Goal: Communication & Community: Share content

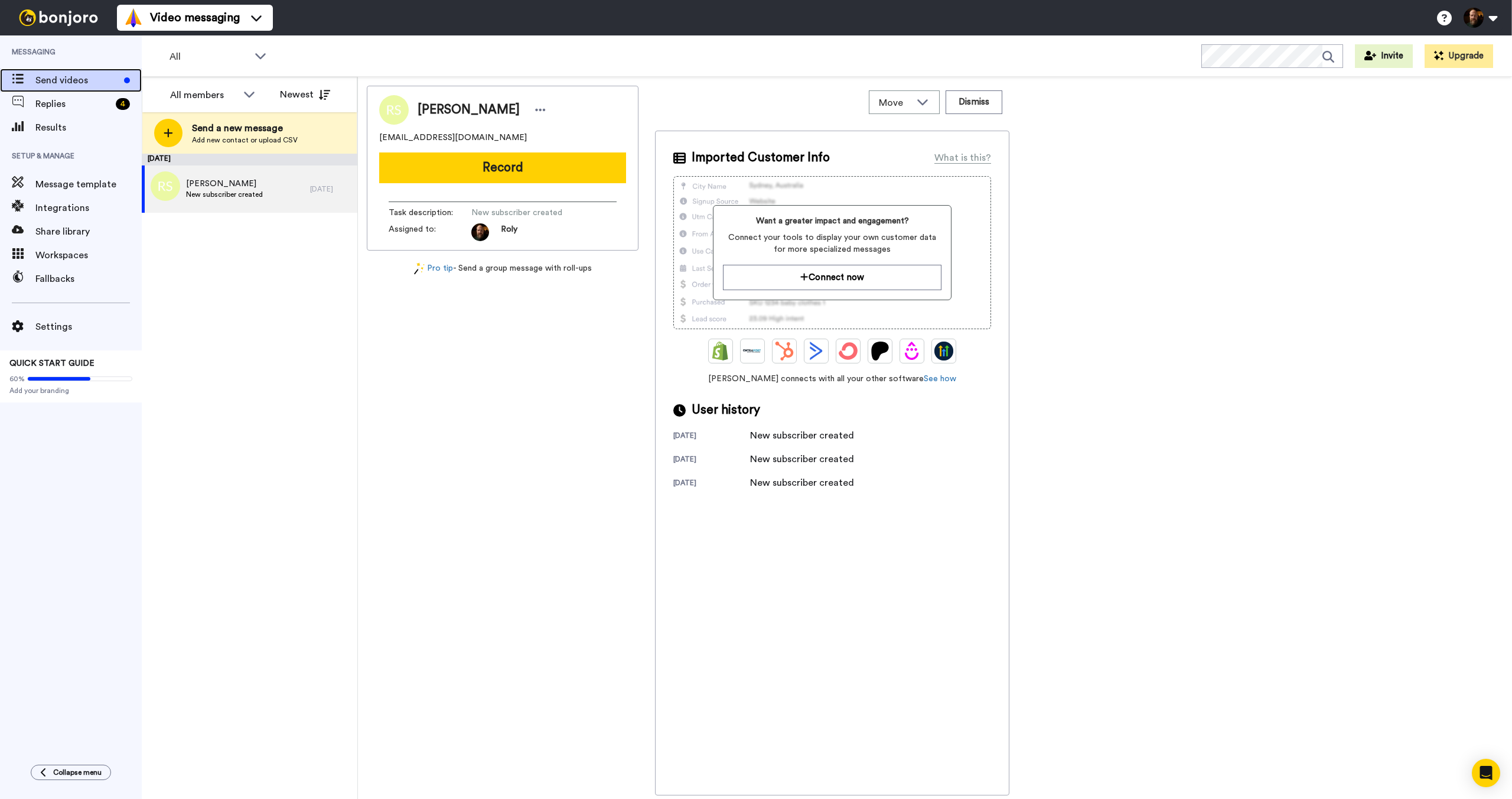
click at [85, 76] on span "Send videos" at bounding box center [77, 80] width 84 height 14
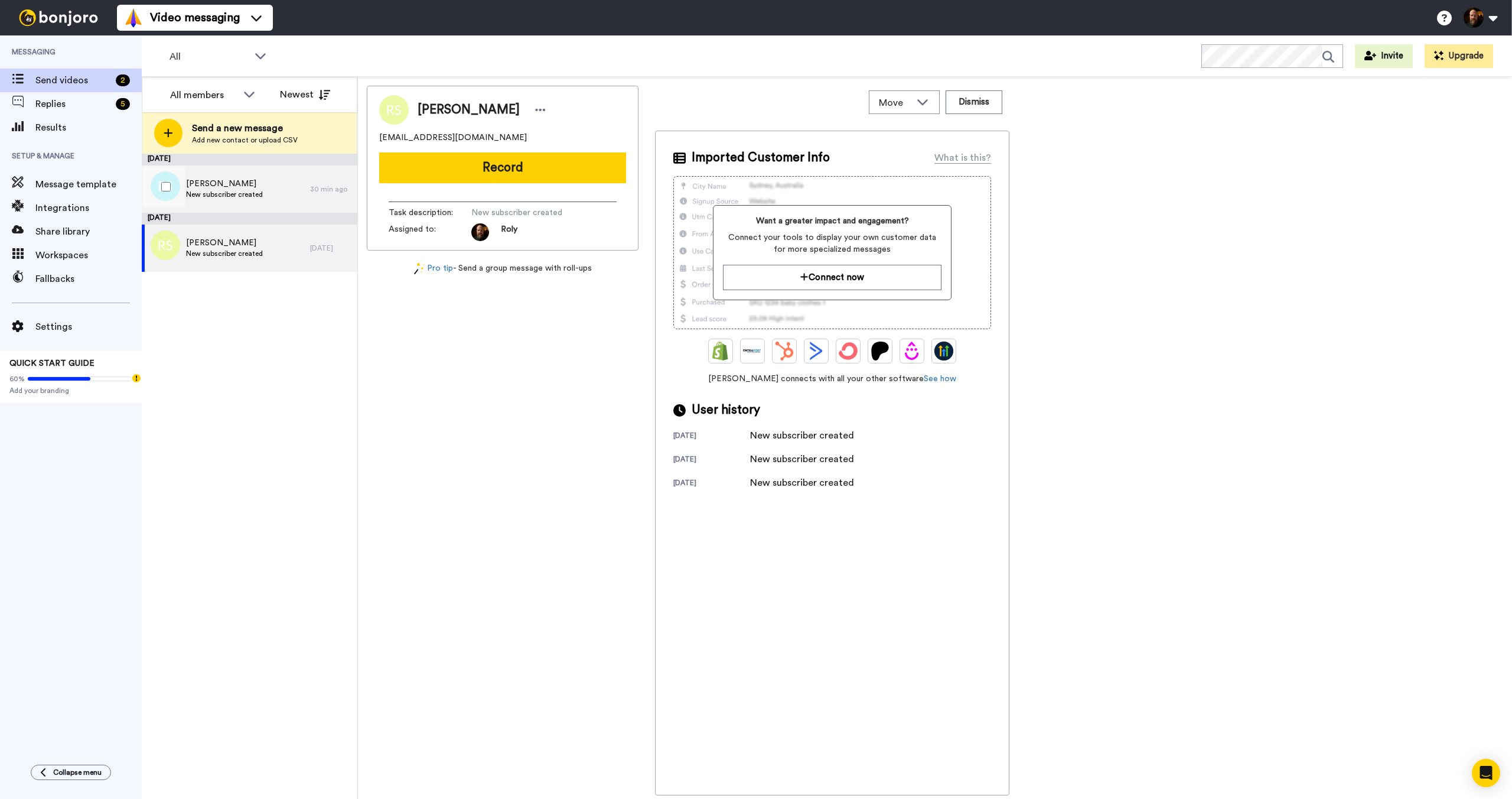
click at [235, 191] on span "New subscriber created" at bounding box center [224, 194] width 77 height 10
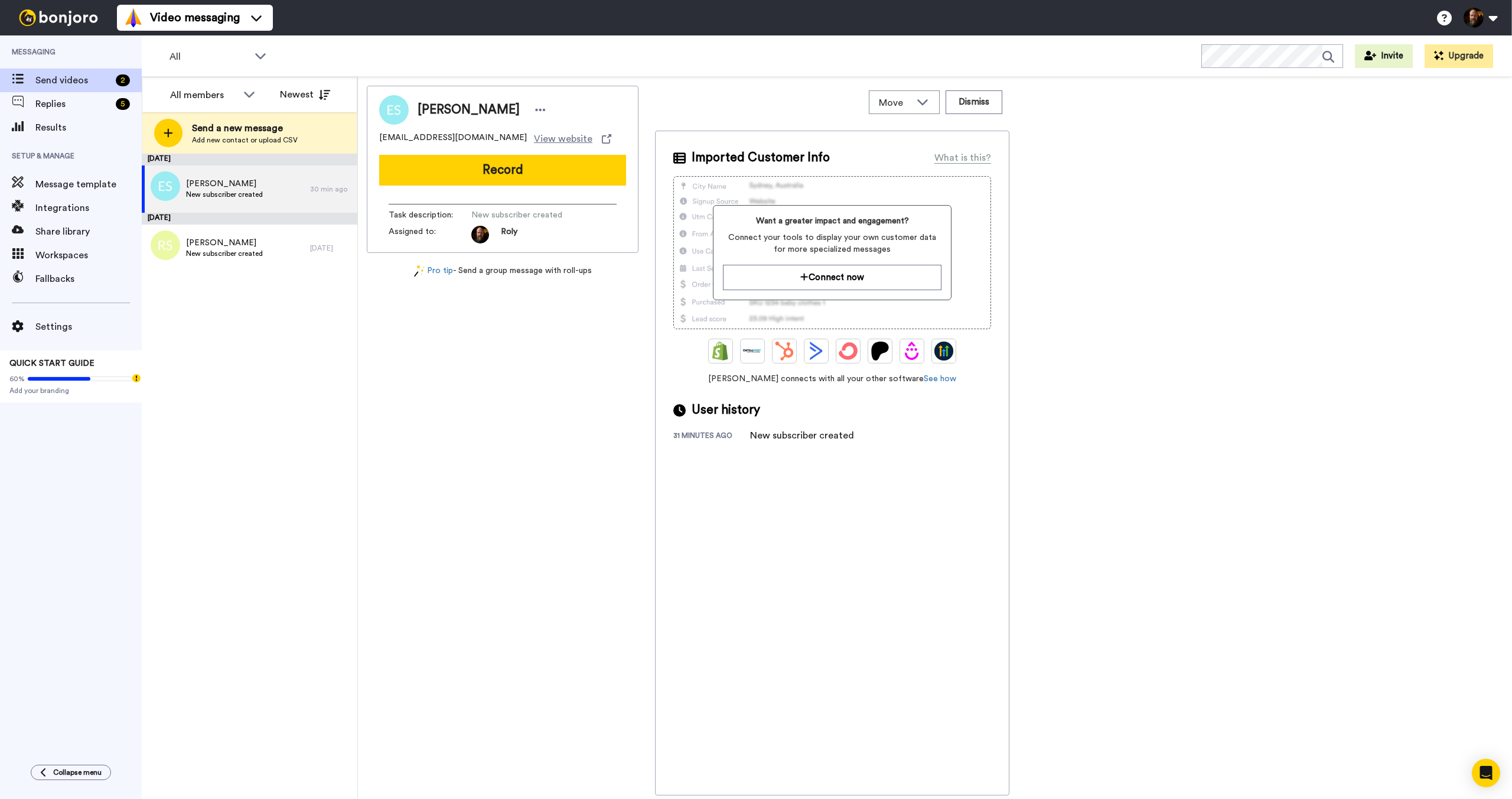
click at [501, 179] on button "Record" at bounding box center [503, 170] width 247 height 31
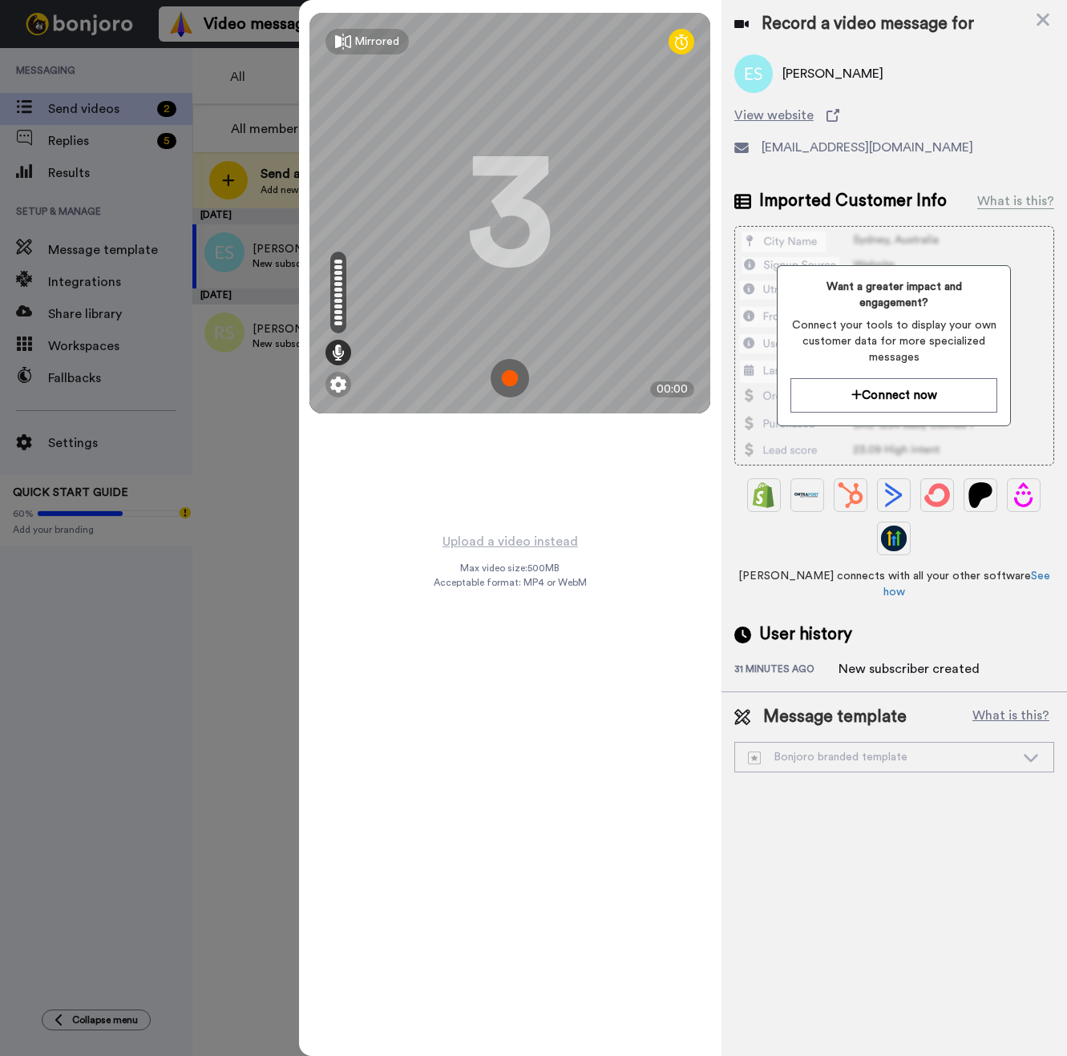
click at [518, 389] on img at bounding box center [509, 378] width 38 height 38
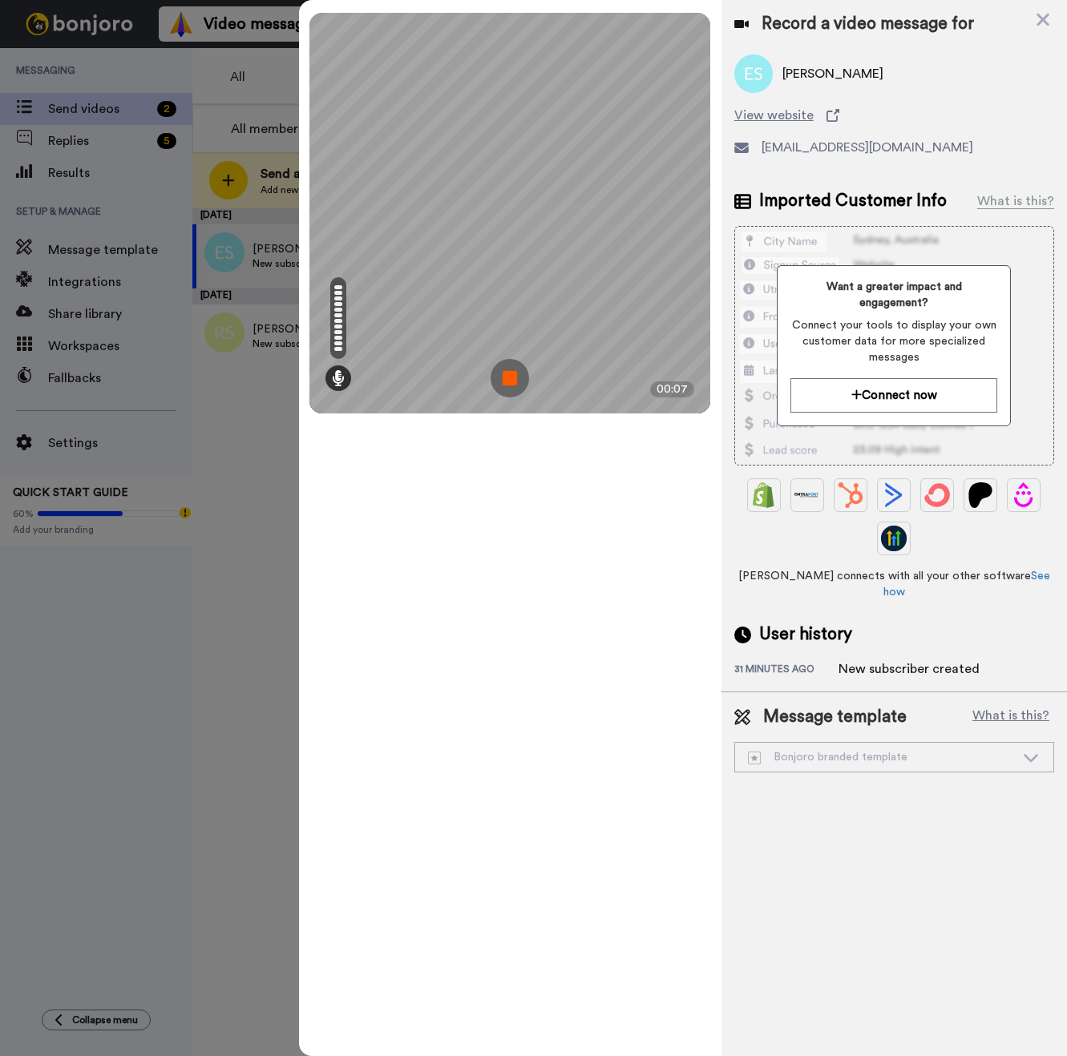
click at [518, 389] on img at bounding box center [509, 378] width 38 height 38
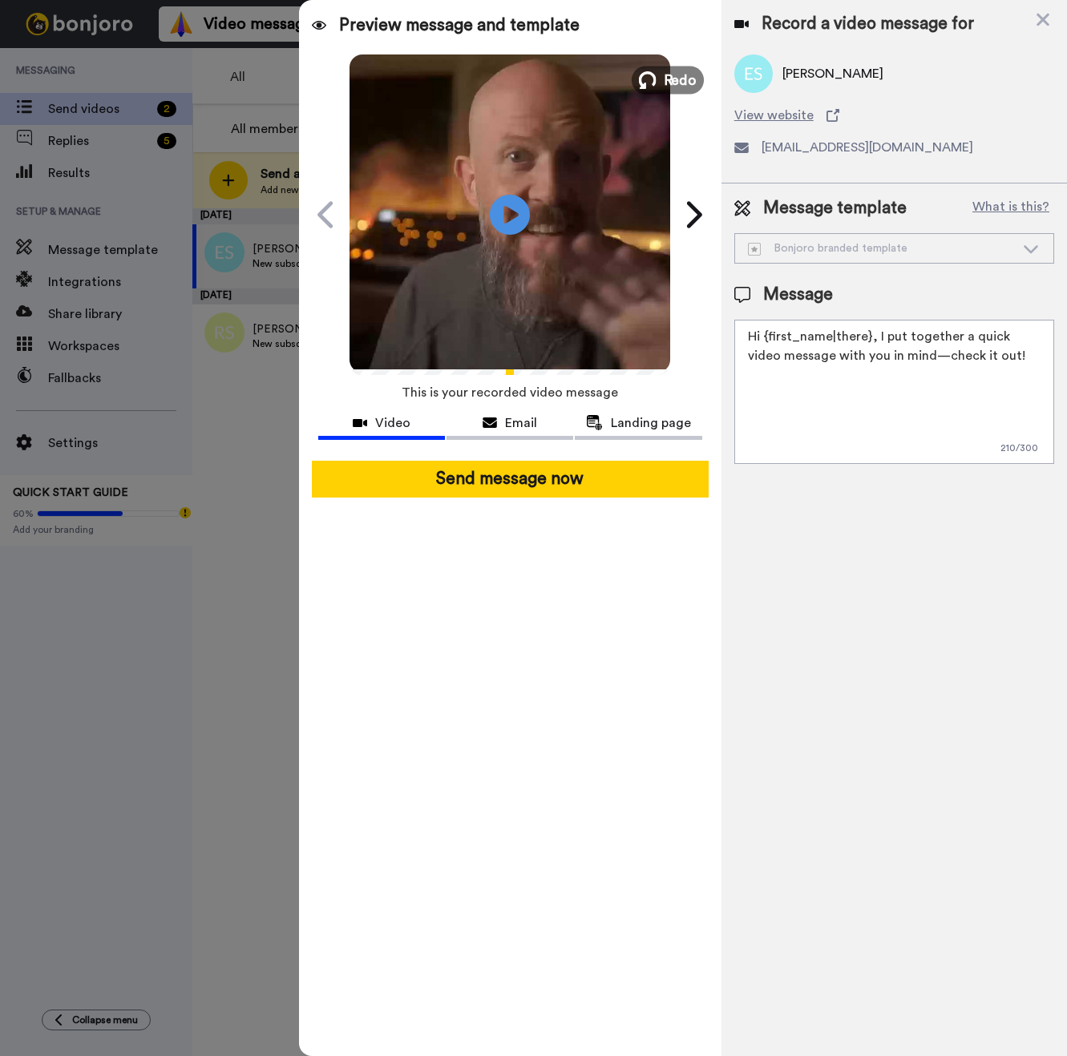
click at [682, 85] on span "Redo" at bounding box center [681, 79] width 34 height 21
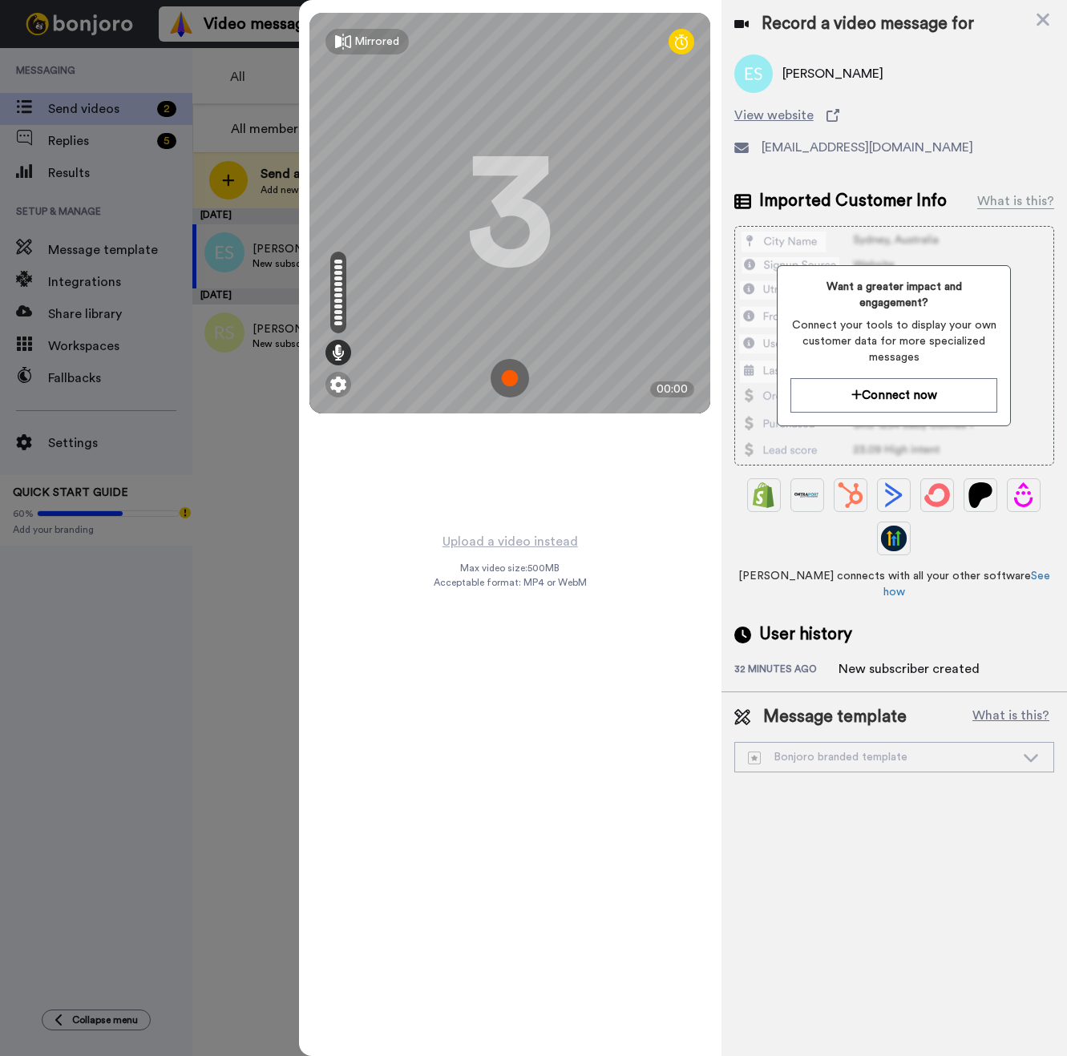
click at [502, 377] on img at bounding box center [509, 378] width 38 height 38
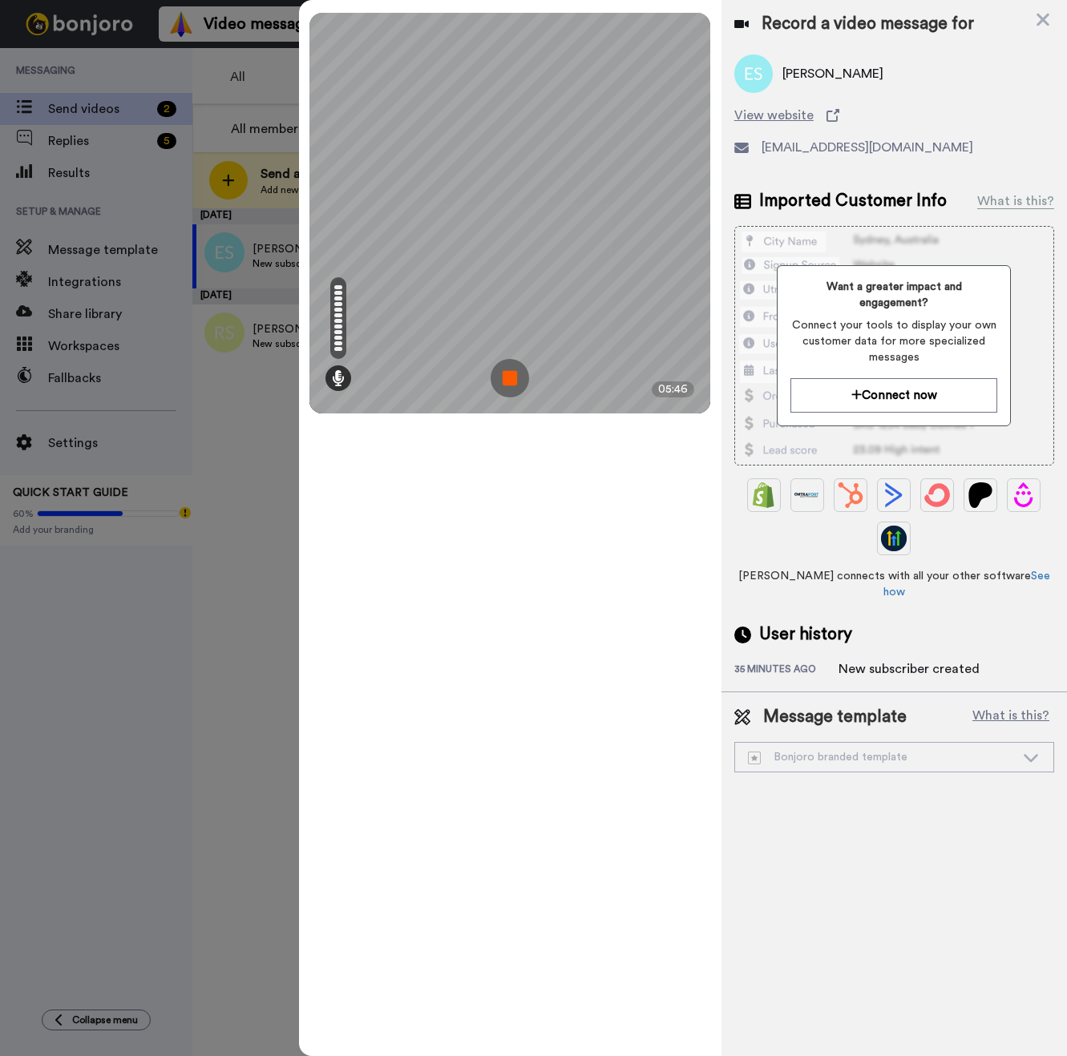
click at [504, 377] on img at bounding box center [509, 378] width 38 height 38
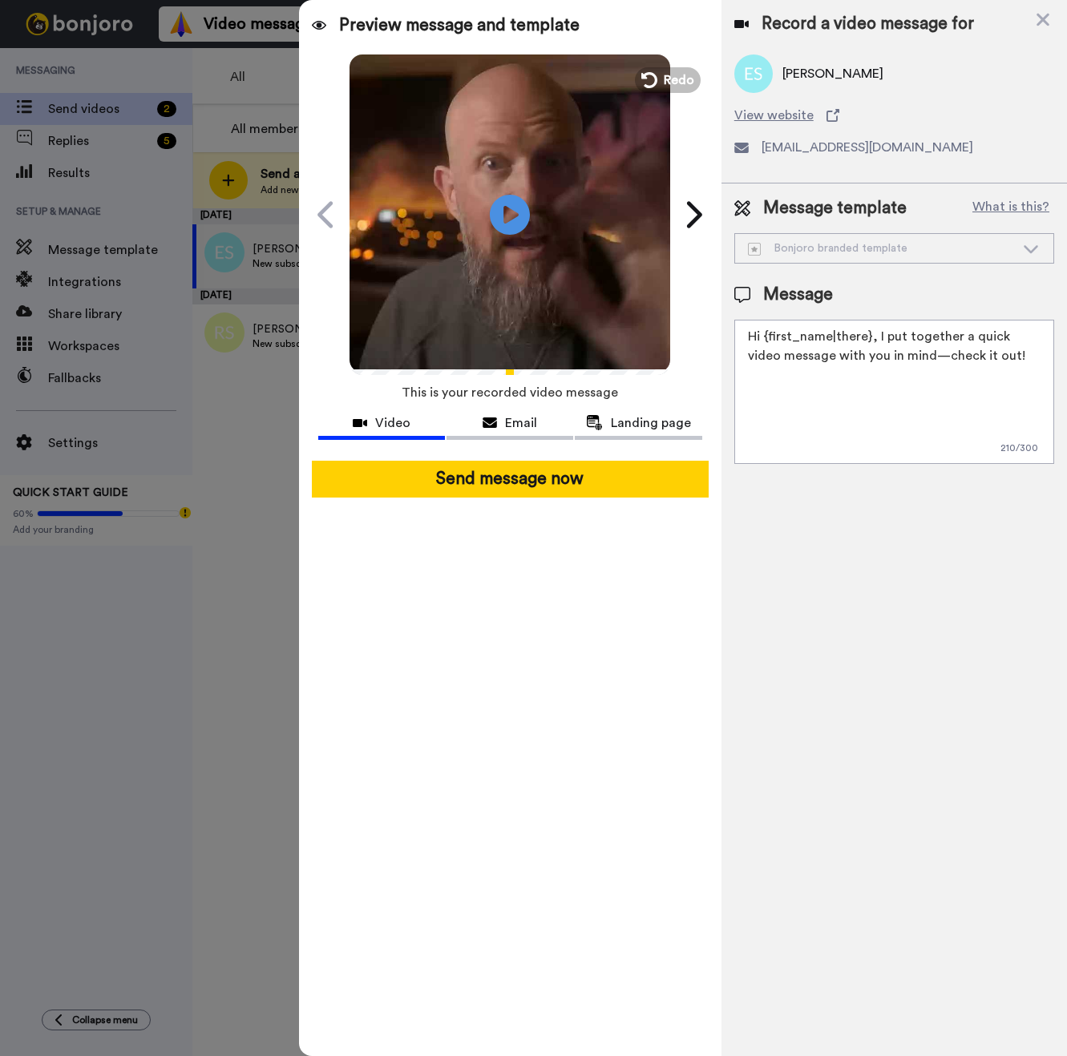
drag, startPoint x: 1015, startPoint y: 365, endPoint x: 846, endPoint y: 361, distance: 169.1
click at [846, 361] on textarea "Hi {first_name|there}, I put together a quick video message with you in mind—ch…" at bounding box center [894, 392] width 320 height 144
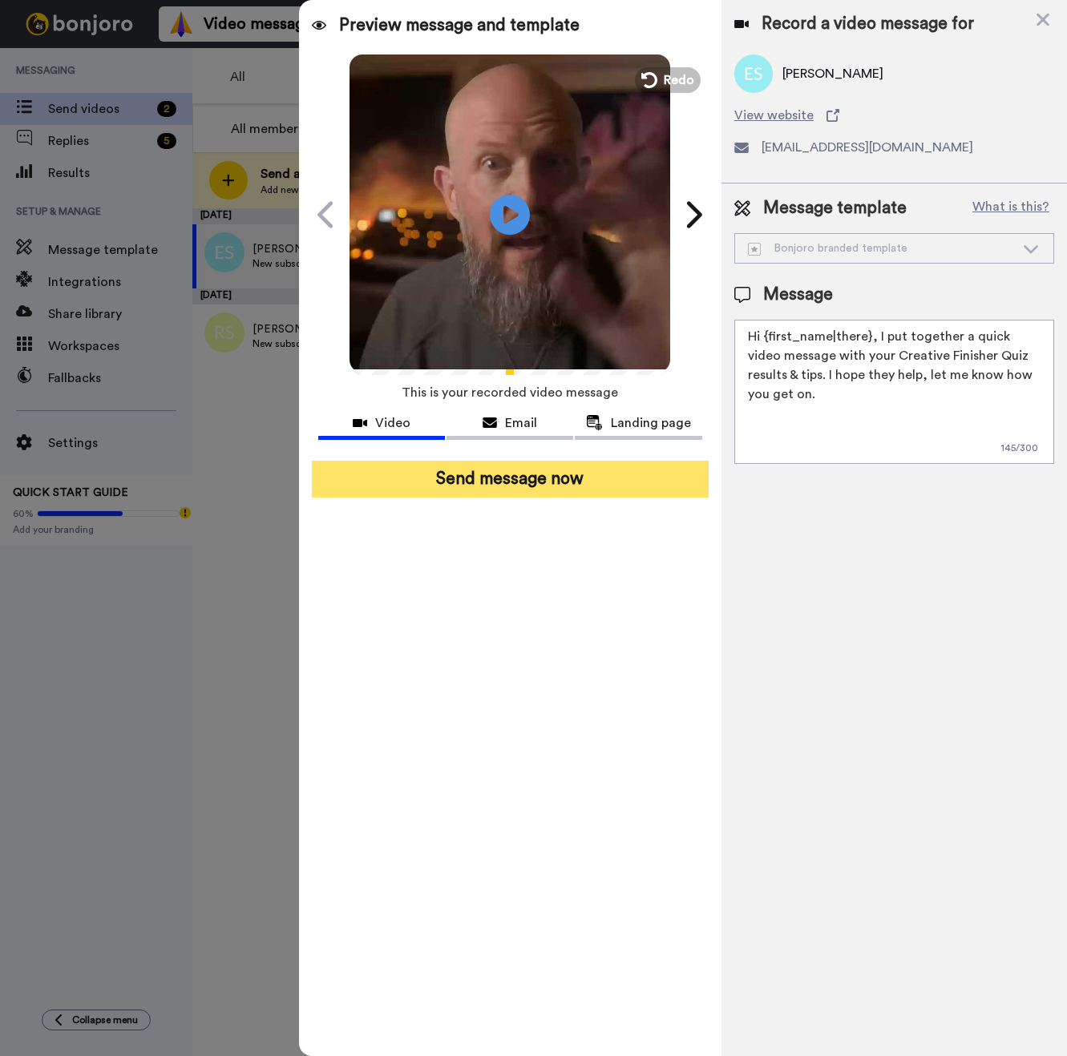
type textarea "Hi {first_name|there}, I put together a quick video message with your Creative …"
click at [526, 485] on button "Send message now" at bounding box center [510, 479] width 397 height 37
